Goal: Find specific page/section: Find specific page/section

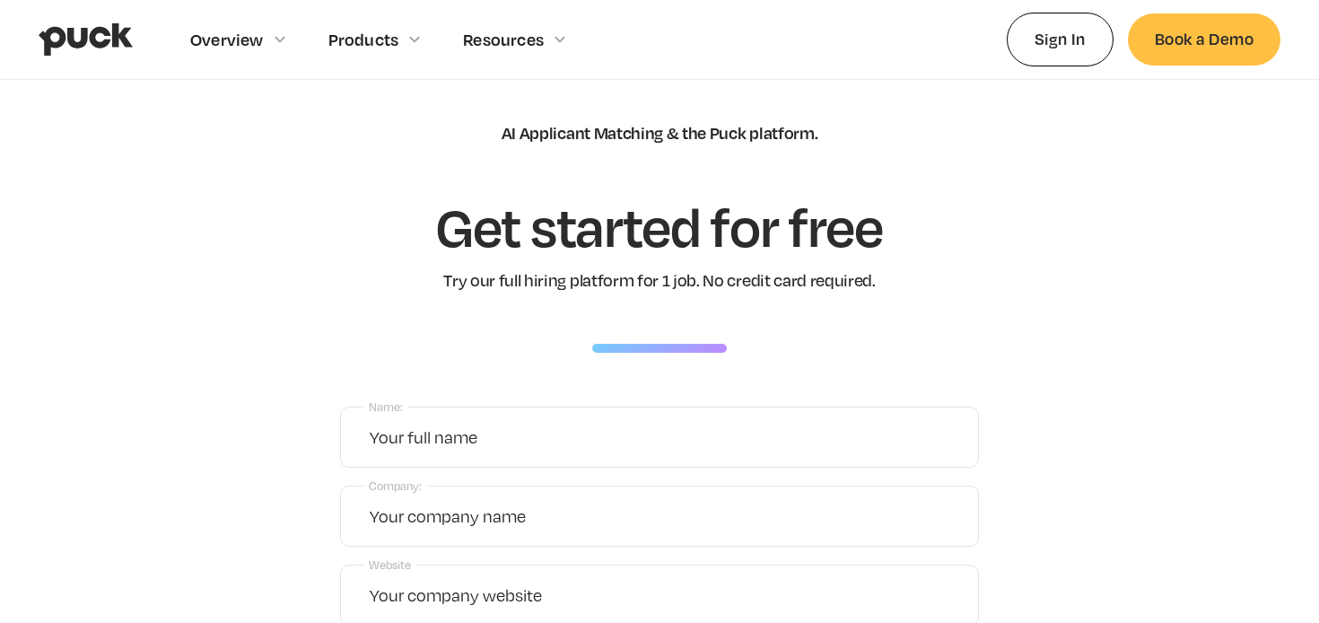
click at [102, 42] on img "home" at bounding box center [86, 39] width 94 height 34
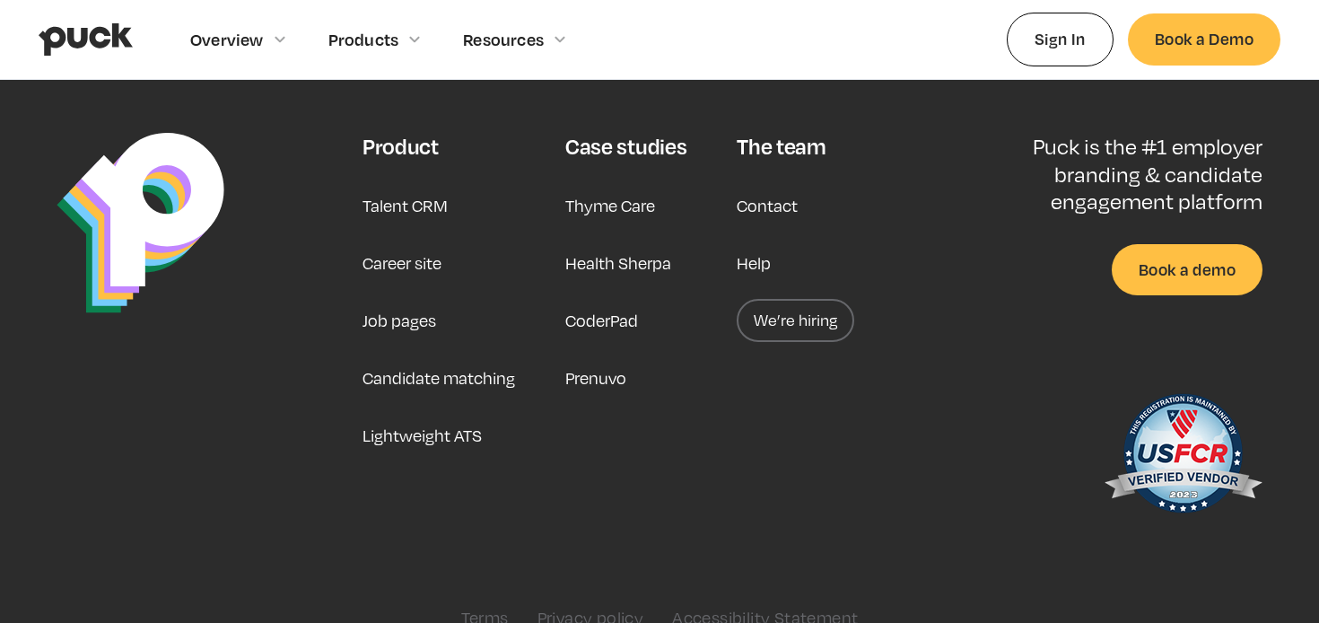
scroll to position [4747, 0]
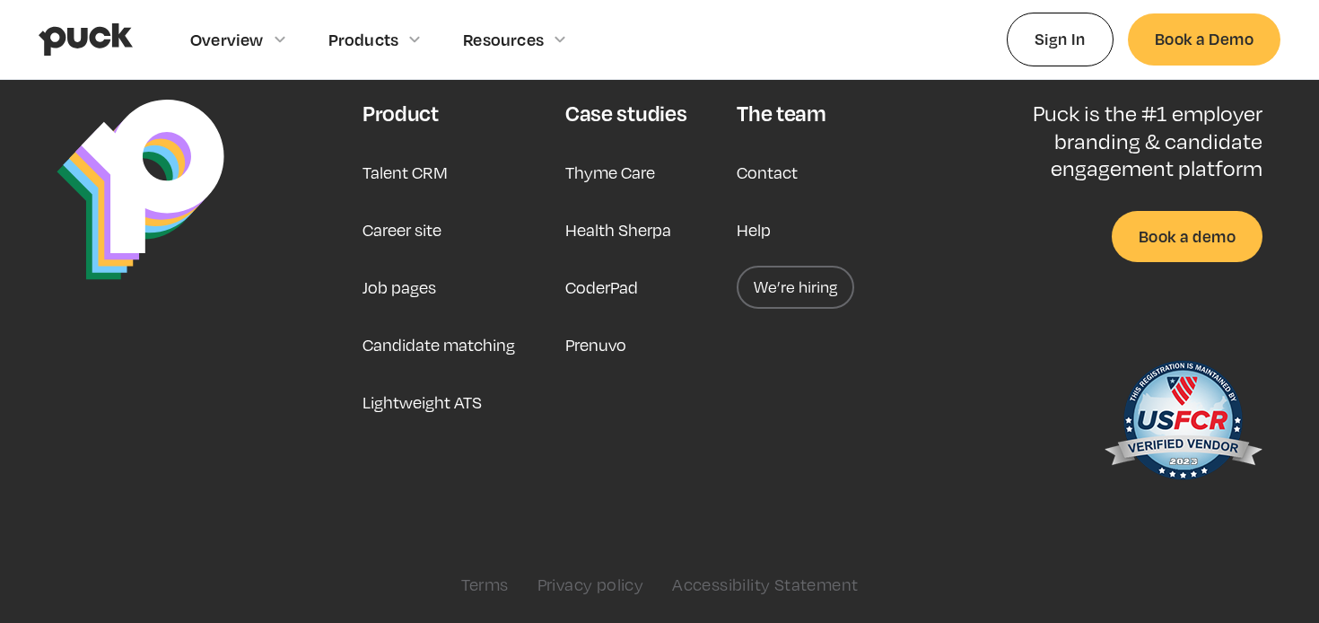
click at [390, 237] on link "Career site" at bounding box center [401, 229] width 79 height 43
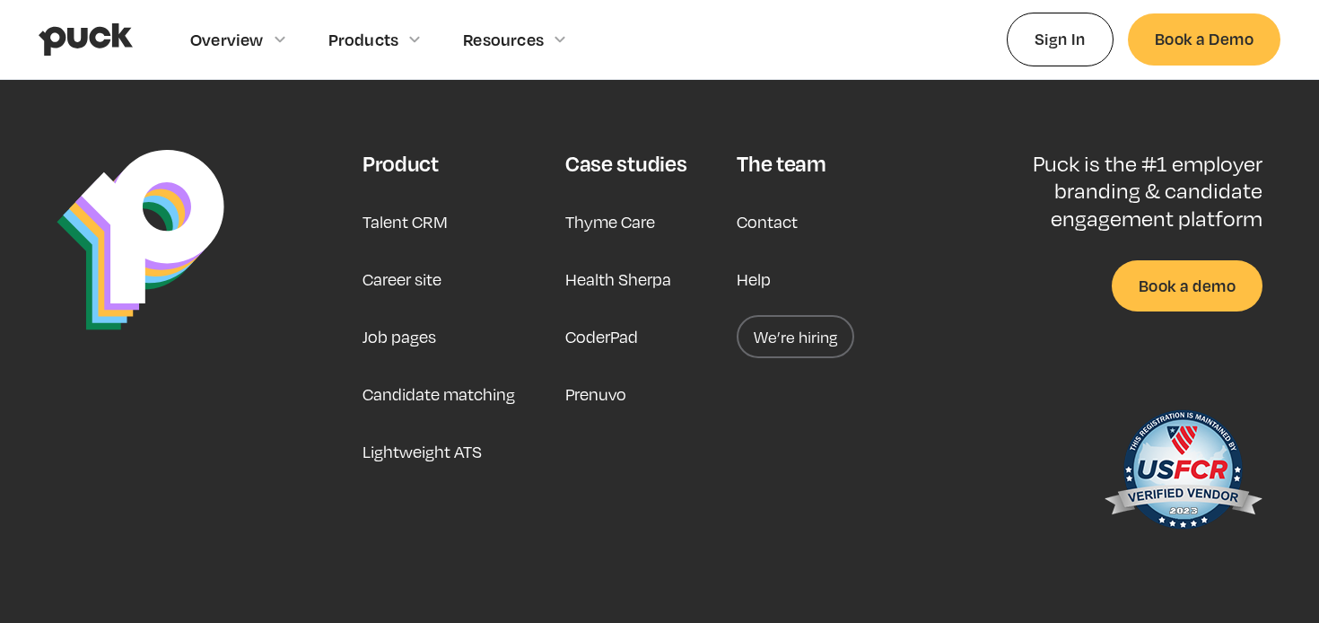
scroll to position [5574, 0]
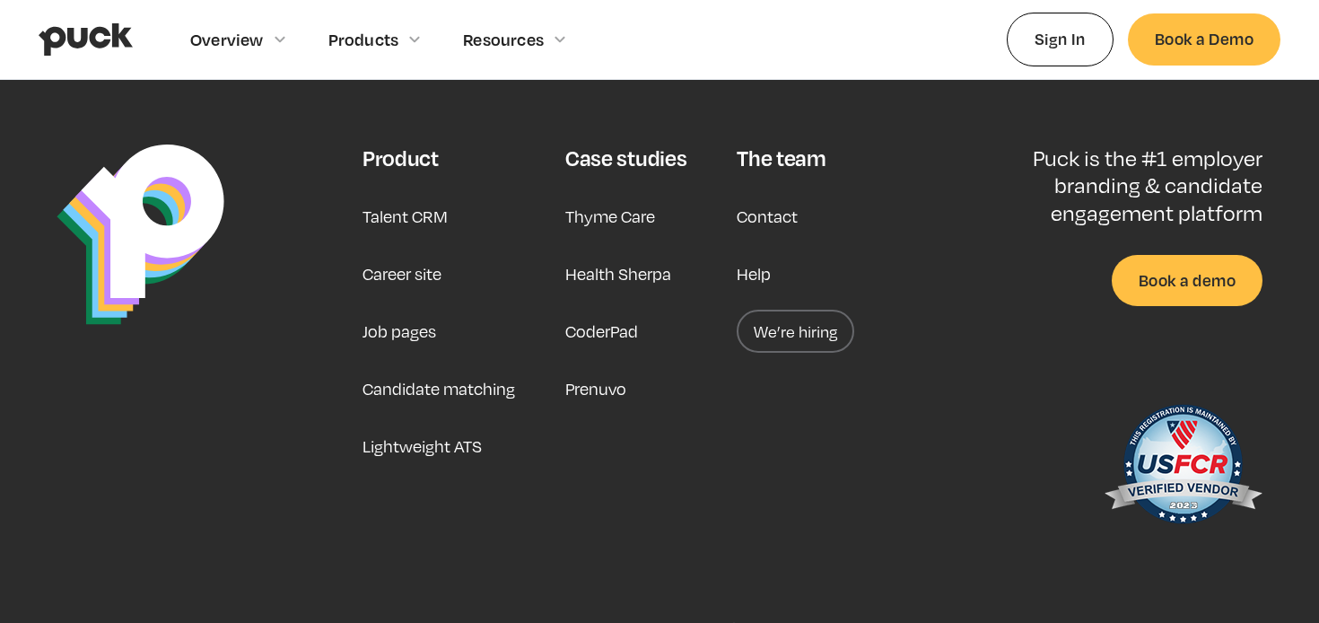
click at [784, 313] on link "We’re hiring" at bounding box center [795, 330] width 118 height 43
